Goal: Contribute content: Add original content to the website for others to see

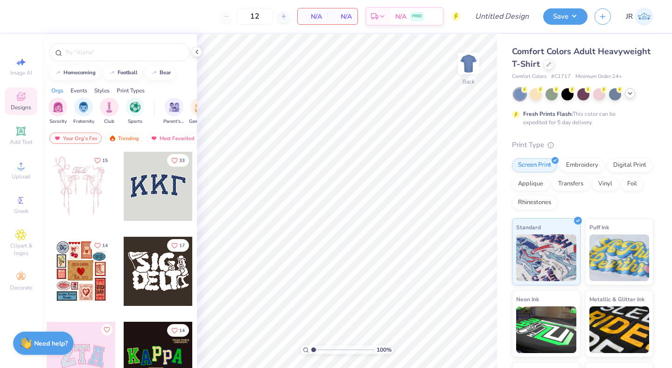
click at [630, 94] on icon at bounding box center [629, 93] width 7 height 7
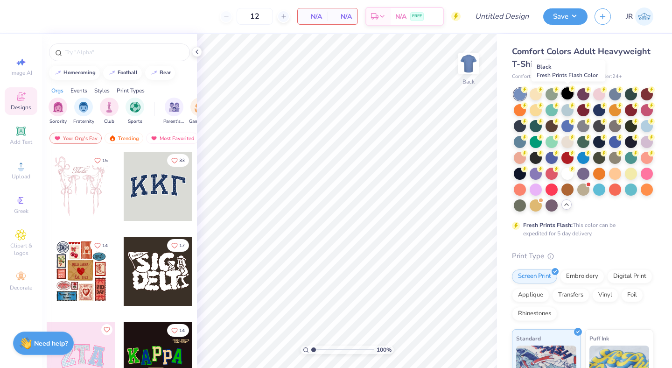
click at [567, 94] on div at bounding box center [567, 93] width 12 height 12
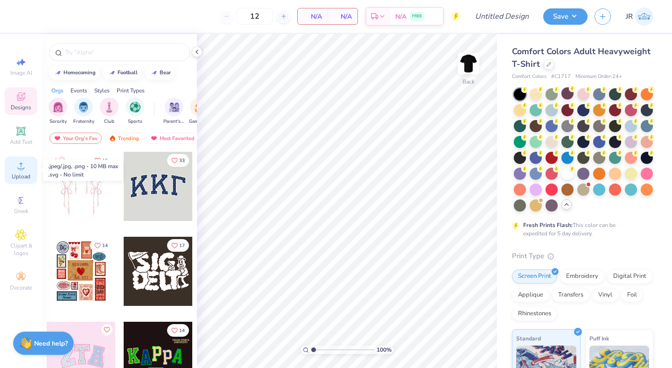
click at [27, 169] on div "Upload" at bounding box center [21, 170] width 33 height 28
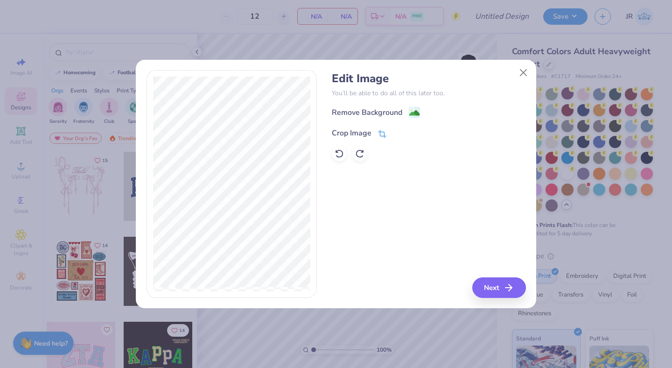
click at [382, 132] on icon at bounding box center [382, 134] width 8 height 8
click at [319, 255] on div "Edit Image You’ll be able to do all of this later too. Remove Background Crop I…" at bounding box center [335, 184] width 379 height 228
click at [399, 135] on button at bounding box center [398, 132] width 10 height 10
click at [416, 112] on image at bounding box center [414, 114] width 10 height 10
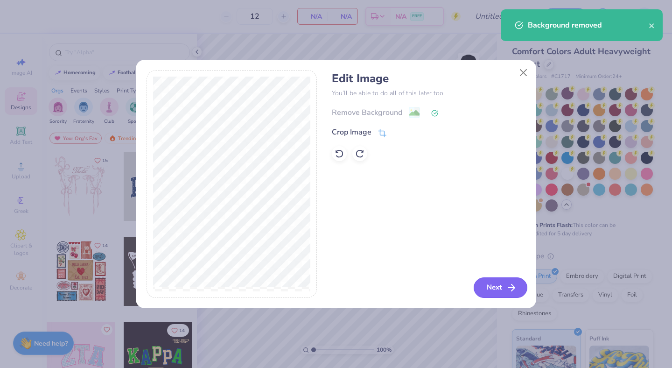
click at [503, 290] on button "Next" at bounding box center [500, 287] width 54 height 21
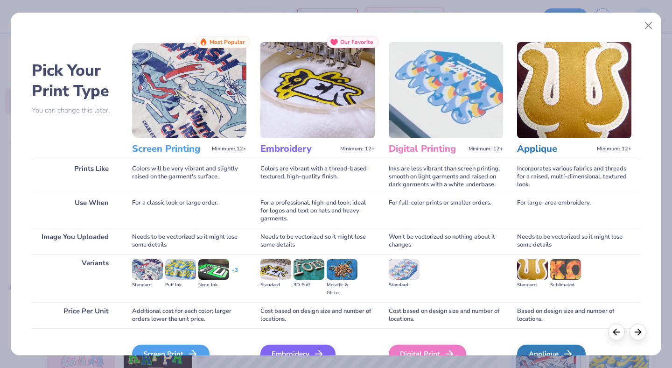
scroll to position [51, 0]
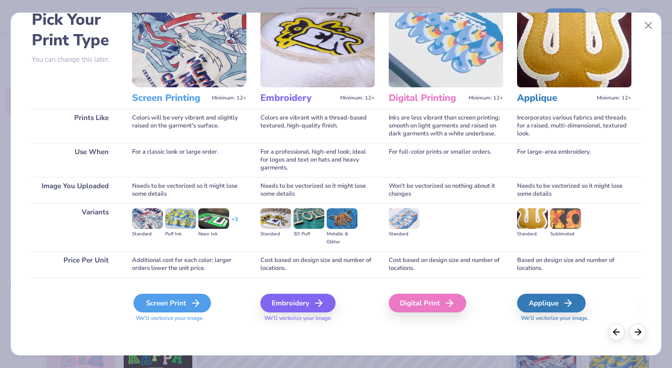
click at [184, 298] on div "Screen Print" at bounding box center [171, 302] width 77 height 19
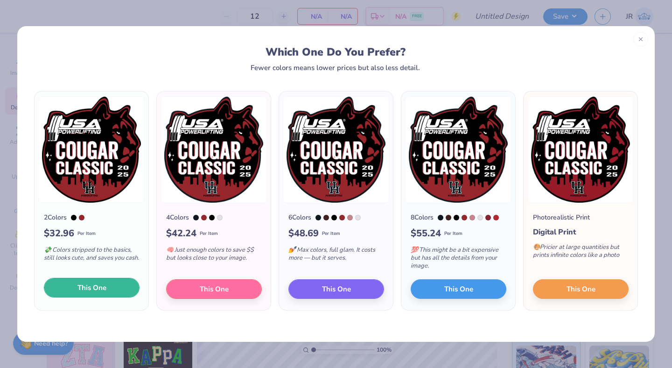
click at [110, 295] on button "This One" at bounding box center [92, 288] width 96 height 20
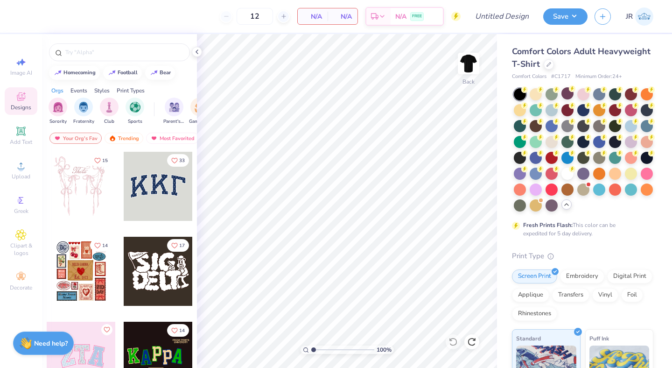
click at [20, 161] on div at bounding box center [336, 184] width 672 height 368
click at [20, 161] on icon at bounding box center [20, 165] width 11 height 11
click at [19, 163] on icon at bounding box center [20, 165] width 11 height 11
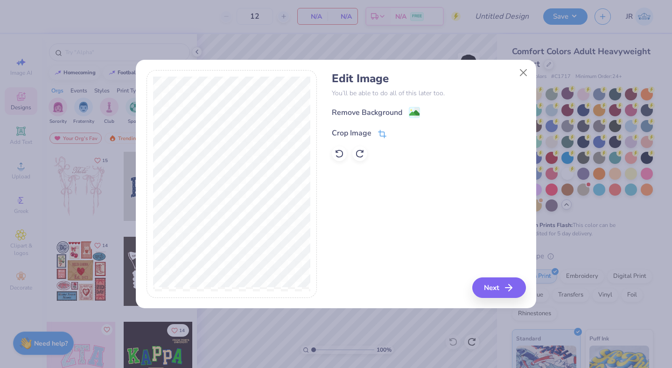
click at [379, 137] on icon at bounding box center [382, 134] width 8 height 8
click at [397, 133] on icon at bounding box center [398, 132] width 6 height 6
click at [418, 110] on image at bounding box center [414, 114] width 10 height 10
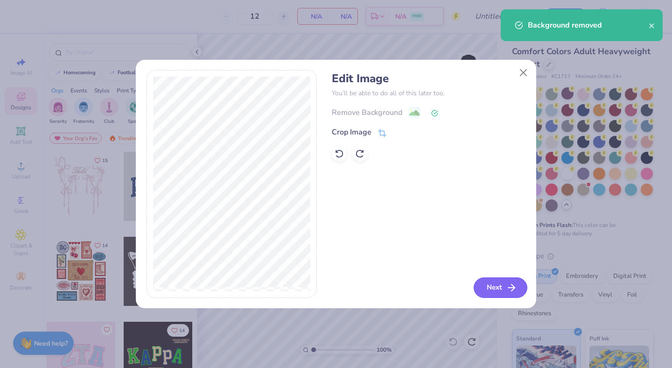
click at [487, 283] on button "Next" at bounding box center [500, 287] width 54 height 21
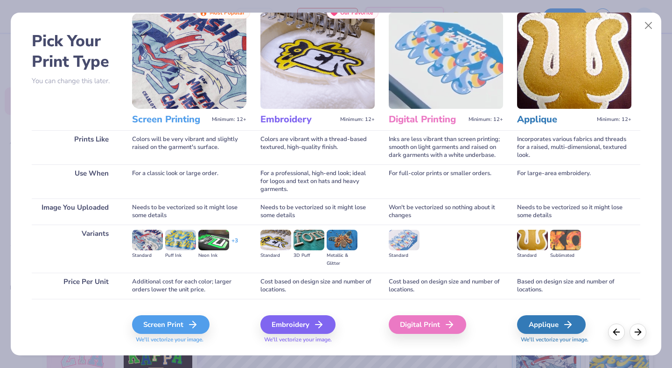
scroll to position [28, 0]
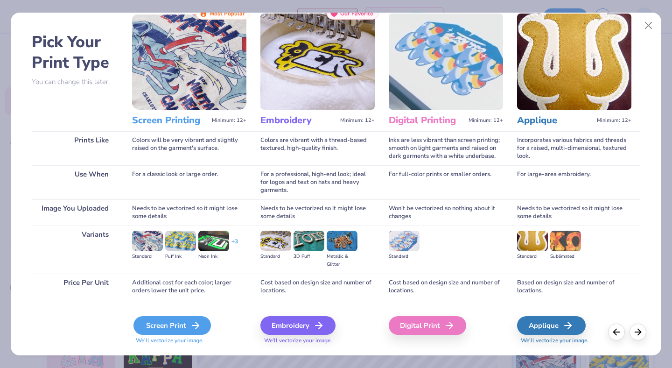
click at [159, 326] on div "Screen Print" at bounding box center [171, 325] width 77 height 19
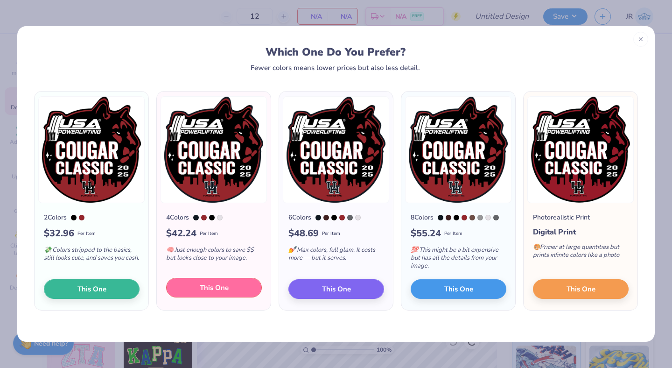
click at [237, 285] on button "This One" at bounding box center [214, 288] width 96 height 20
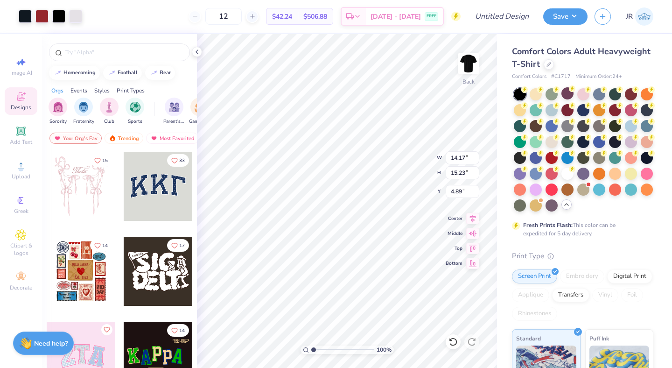
type input "0.50"
type input "6.66"
type input "7.15"
click at [567, 172] on div at bounding box center [567, 173] width 12 height 12
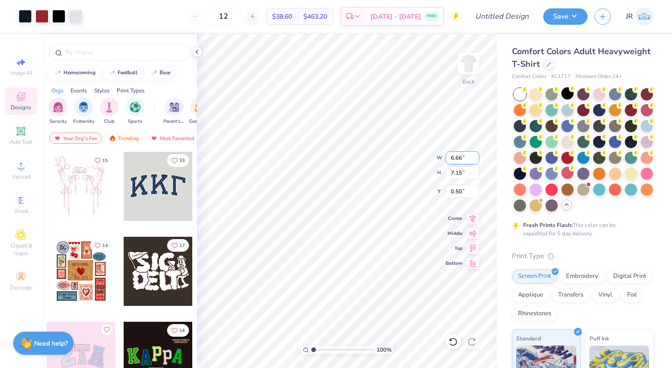
type input "3.45"
type input "3.71"
type input "3.66"
type input "4.33"
type input "2.95"
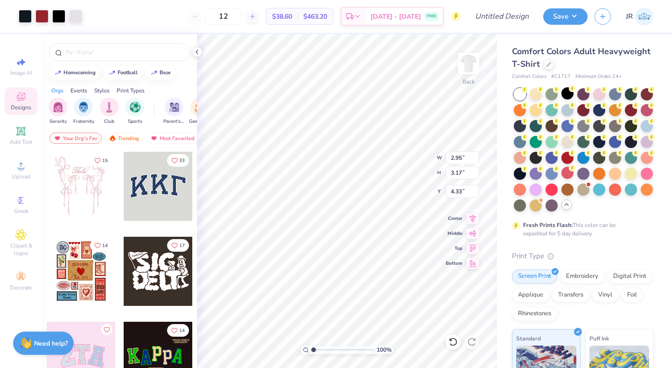
type input "3.17"
type input "4.26"
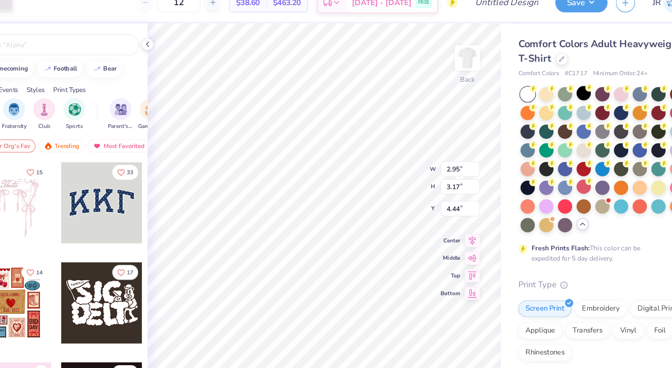
type input "4.68"
type input "4.50"
click at [565, 94] on div at bounding box center [567, 93] width 12 height 12
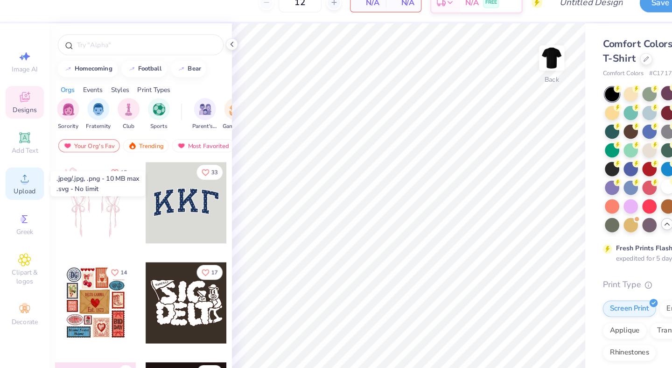
click at [25, 163] on icon at bounding box center [20, 165] width 11 height 11
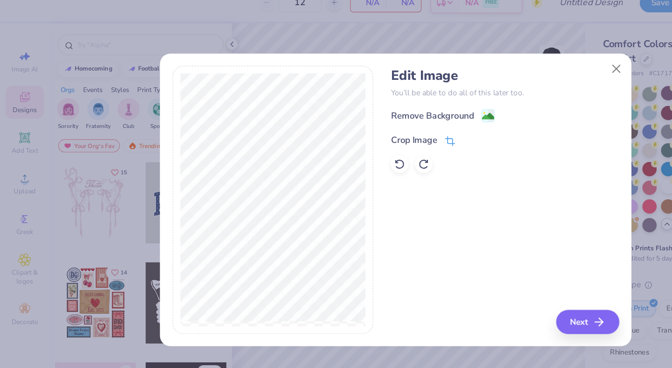
click at [380, 132] on icon at bounding box center [382, 134] width 8 height 8
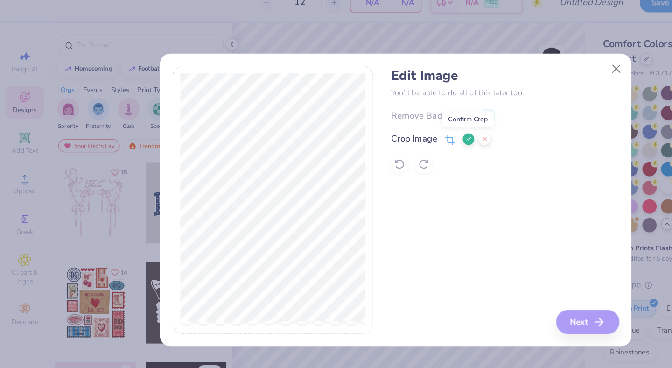
click at [398, 134] on icon at bounding box center [398, 132] width 6 height 6
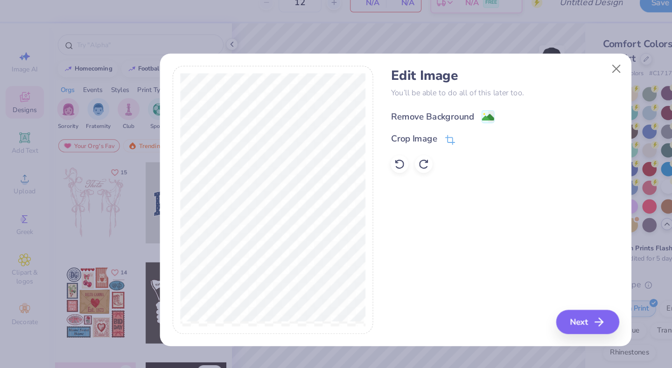
click at [411, 112] on image at bounding box center [414, 114] width 10 height 10
click at [341, 153] on icon at bounding box center [338, 153] width 9 height 9
click at [358, 153] on icon at bounding box center [359, 153] width 9 height 9
click at [340, 151] on icon at bounding box center [338, 153] width 9 height 9
click at [371, 146] on div at bounding box center [429, 153] width 194 height 15
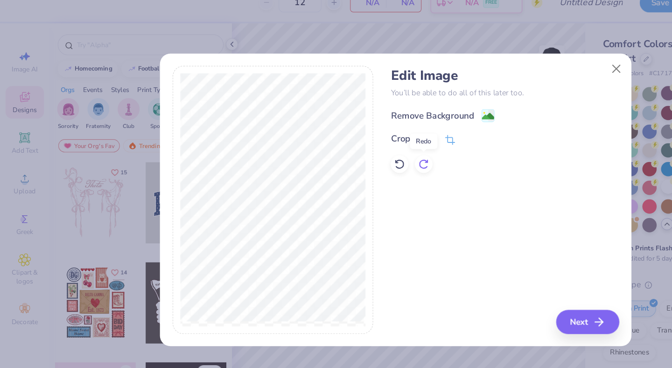
click at [362, 154] on icon at bounding box center [359, 153] width 9 height 9
click at [349, 153] on div at bounding box center [429, 153] width 194 height 15
click at [339, 153] on icon at bounding box center [338, 153] width 9 height 9
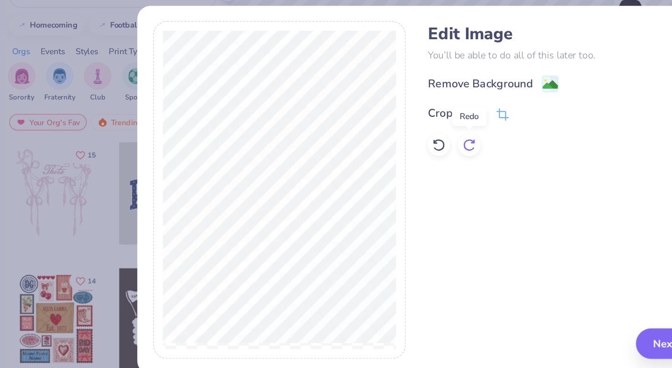
click at [361, 155] on icon at bounding box center [359, 153] width 9 height 9
click at [337, 154] on icon at bounding box center [338, 153] width 9 height 9
click at [368, 157] on div at bounding box center [429, 153] width 194 height 15
click at [367, 152] on div at bounding box center [429, 153] width 194 height 15
click at [361, 153] on icon at bounding box center [359, 153] width 9 height 9
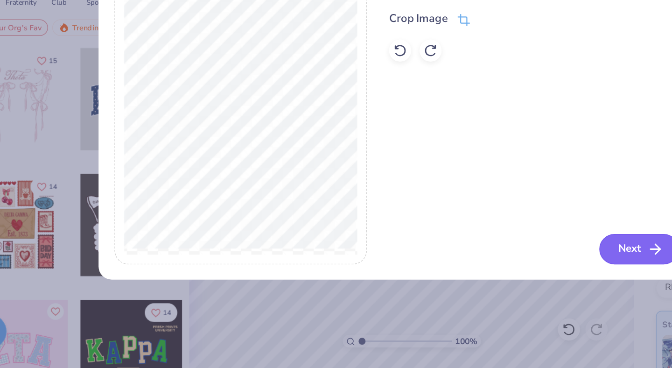
click at [506, 288] on icon "button" at bounding box center [511, 287] width 11 height 11
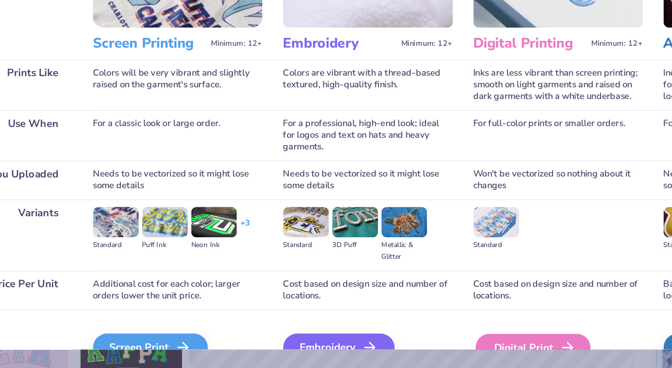
click at [433, 353] on div "Digital Print" at bounding box center [428, 353] width 77 height 19
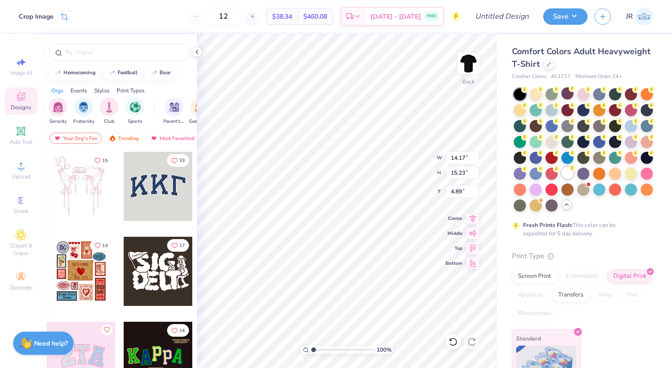
click at [566, 175] on div at bounding box center [567, 173] width 12 height 12
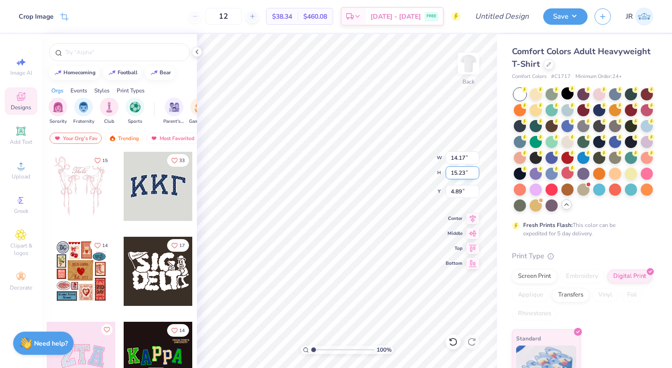
type input "3.31"
type input "3.56"
click at [517, 205] on div at bounding box center [520, 204] width 12 height 12
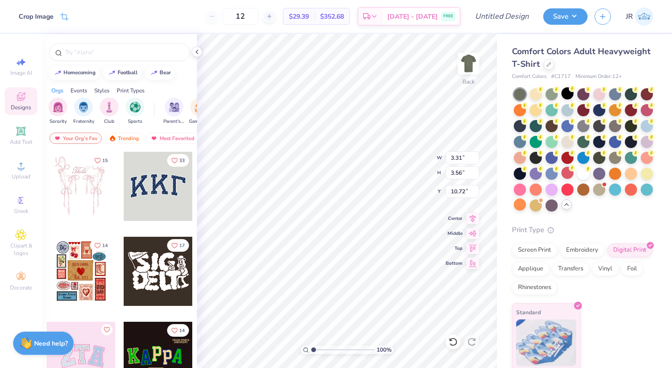
type input "11.59"
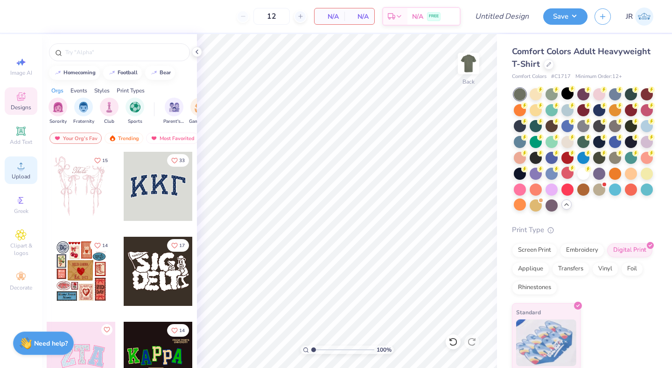
click at [23, 174] on span "Upload" at bounding box center [21, 176] width 19 height 7
